Goal: Use online tool/utility: Utilize a website feature to perform a specific function

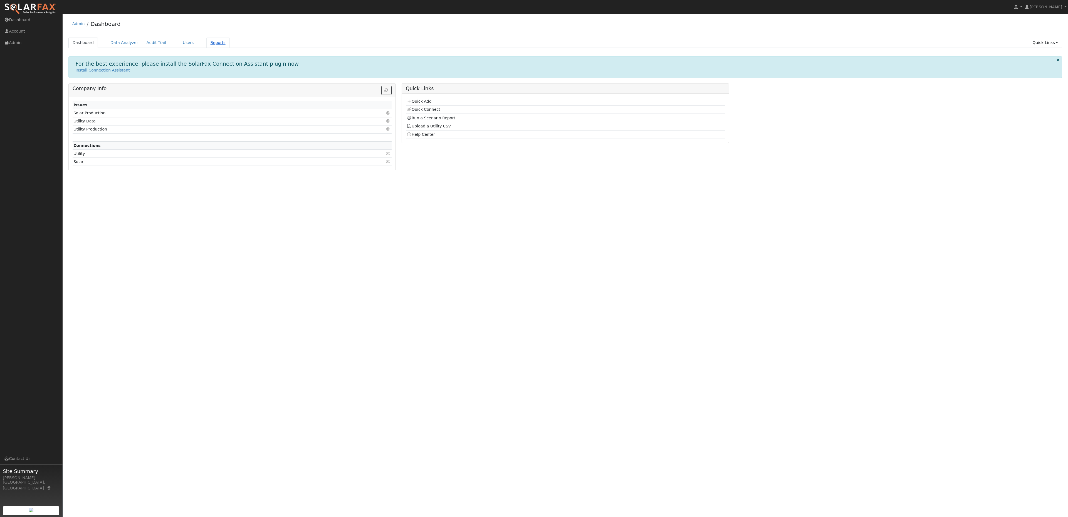
click at [210, 45] on link "Reports" at bounding box center [217, 43] width 23 height 10
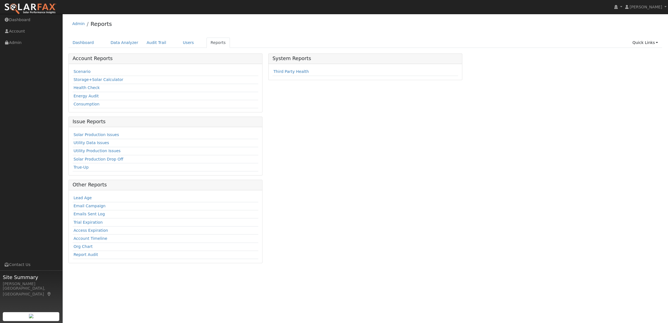
click at [90, 70] on td "Scenario" at bounding box center [166, 72] width 186 height 8
click at [85, 72] on link "Scenario" at bounding box center [81, 71] width 17 height 4
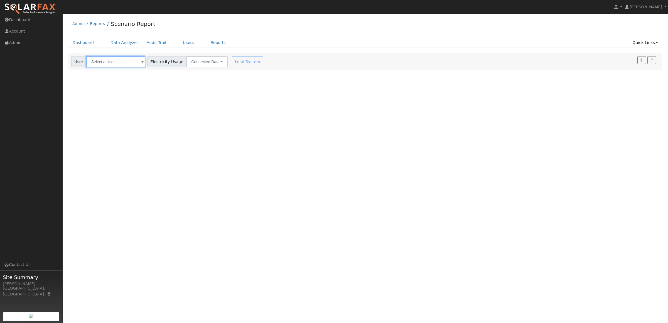
click at [95, 62] on input "text" at bounding box center [115, 61] width 59 height 11
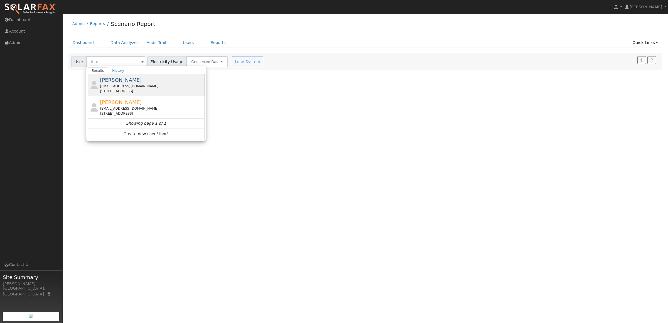
click at [115, 90] on div "[STREET_ADDRESS]" at bounding box center [151, 91] width 103 height 5
type input "[PERSON_NAME]"
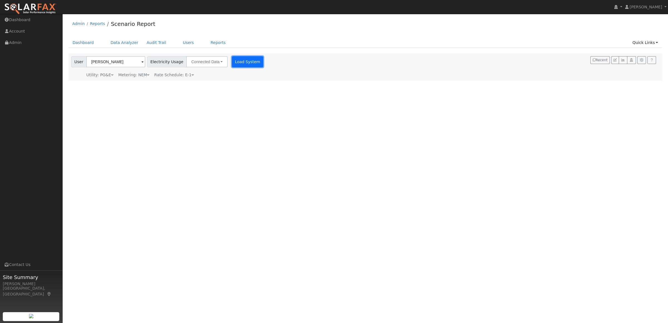
click at [236, 61] on button "Load System" at bounding box center [248, 61] width 32 height 11
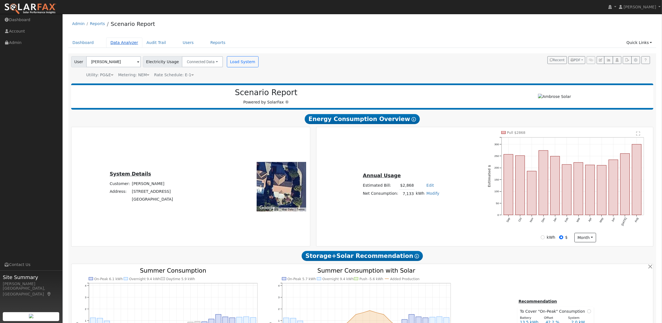
click at [117, 45] on link "Data Analyzer" at bounding box center [124, 43] width 36 height 10
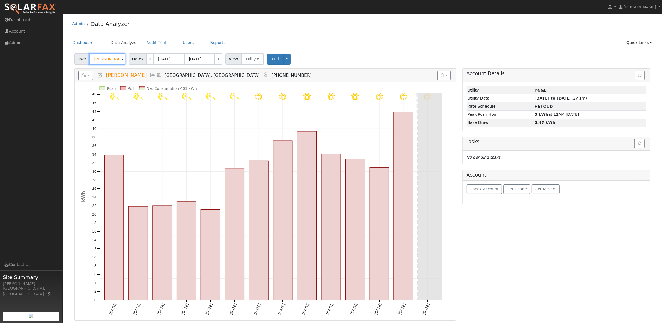
click at [111, 60] on input "[PERSON_NAME]" at bounding box center [107, 58] width 36 height 11
click at [111, 60] on input "Zheng Liu" at bounding box center [107, 58] width 36 height 11
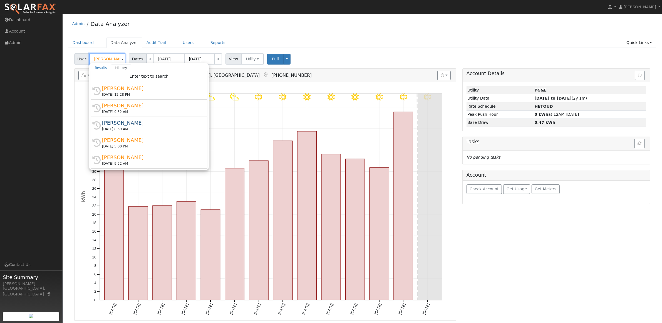
click at [111, 60] on input "Zheng Liu" at bounding box center [107, 58] width 36 height 11
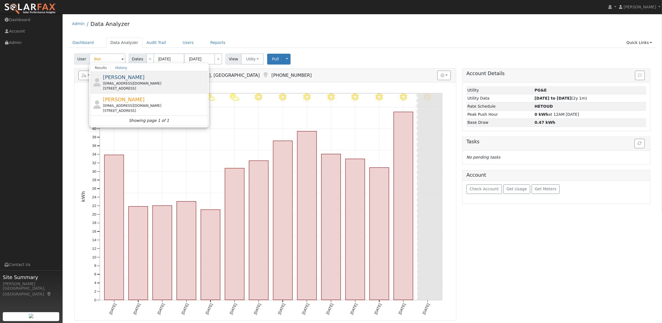
click at [113, 79] on span "Raoul Thorbourne" at bounding box center [124, 77] width 42 height 6
type input "Raoul Thorbourne"
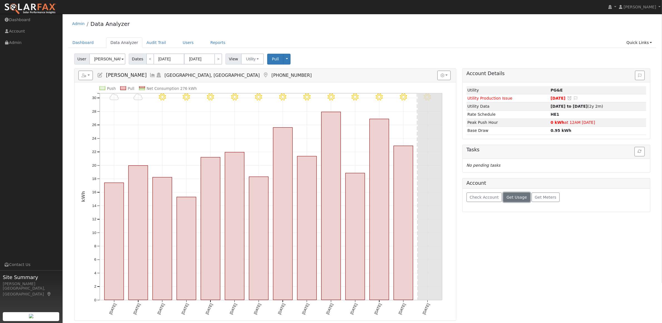
click at [511, 198] on span "Get Usage" at bounding box center [517, 197] width 20 height 4
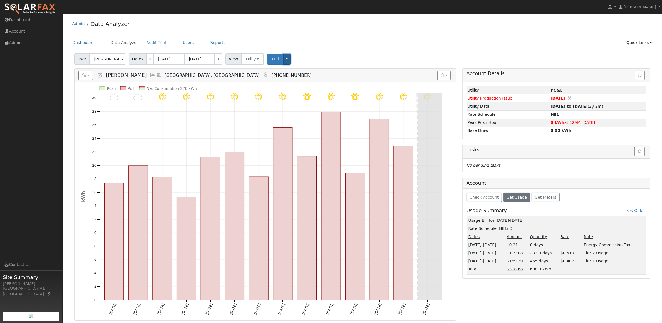
click at [283, 58] on button "Toggle Dropdown" at bounding box center [286, 59] width 7 height 11
click at [93, 75] on button "button" at bounding box center [85, 75] width 15 height 9
click at [91, 95] on link "Interval Data" at bounding box center [100, 94] width 43 height 7
